Goal: Task Accomplishment & Management: Use online tool/utility

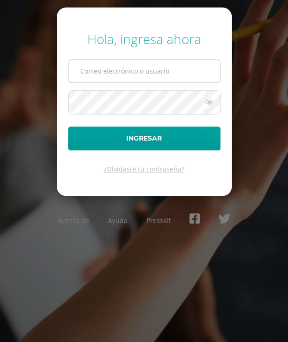
click at [99, 75] on input "text" at bounding box center [143, 70] width 151 height 23
type input "claraajcojon2023@maiagt.org"
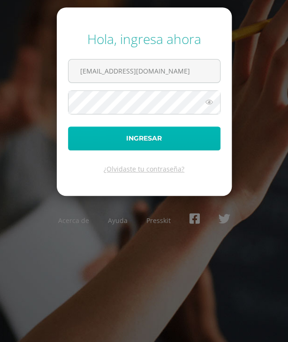
click at [117, 142] on button "Ingresar" at bounding box center [144, 138] width 152 height 24
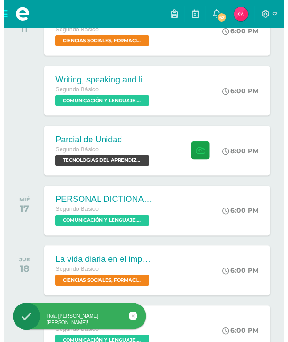
scroll to position [193, 0]
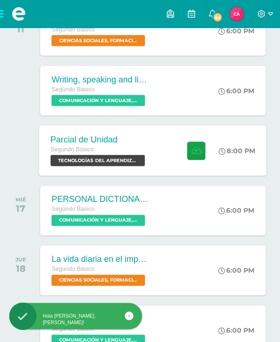
click at [115, 146] on div "Segundo Básico" at bounding box center [99, 150] width 97 height 10
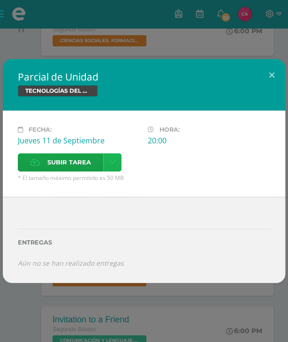
click at [109, 163] on icon at bounding box center [112, 162] width 7 height 8
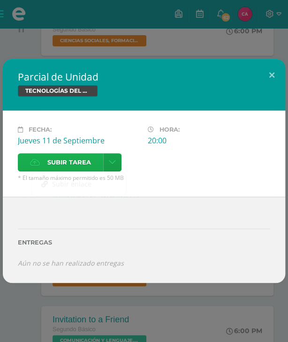
click at [64, 165] on span "Subir tarea" at bounding box center [69, 162] width 44 height 17
click at [0, 0] on input "Subir tarea" at bounding box center [0, 0] width 0 height 0
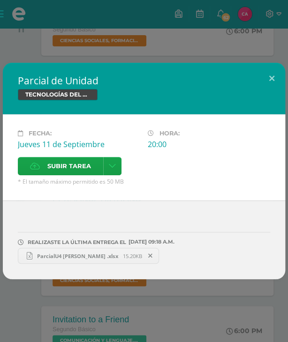
click at [71, 256] on span "ParcialU4 [PERSON_NAME] .xlsx" at bounding box center [77, 255] width 90 height 7
